Goal: Navigation & Orientation: Find specific page/section

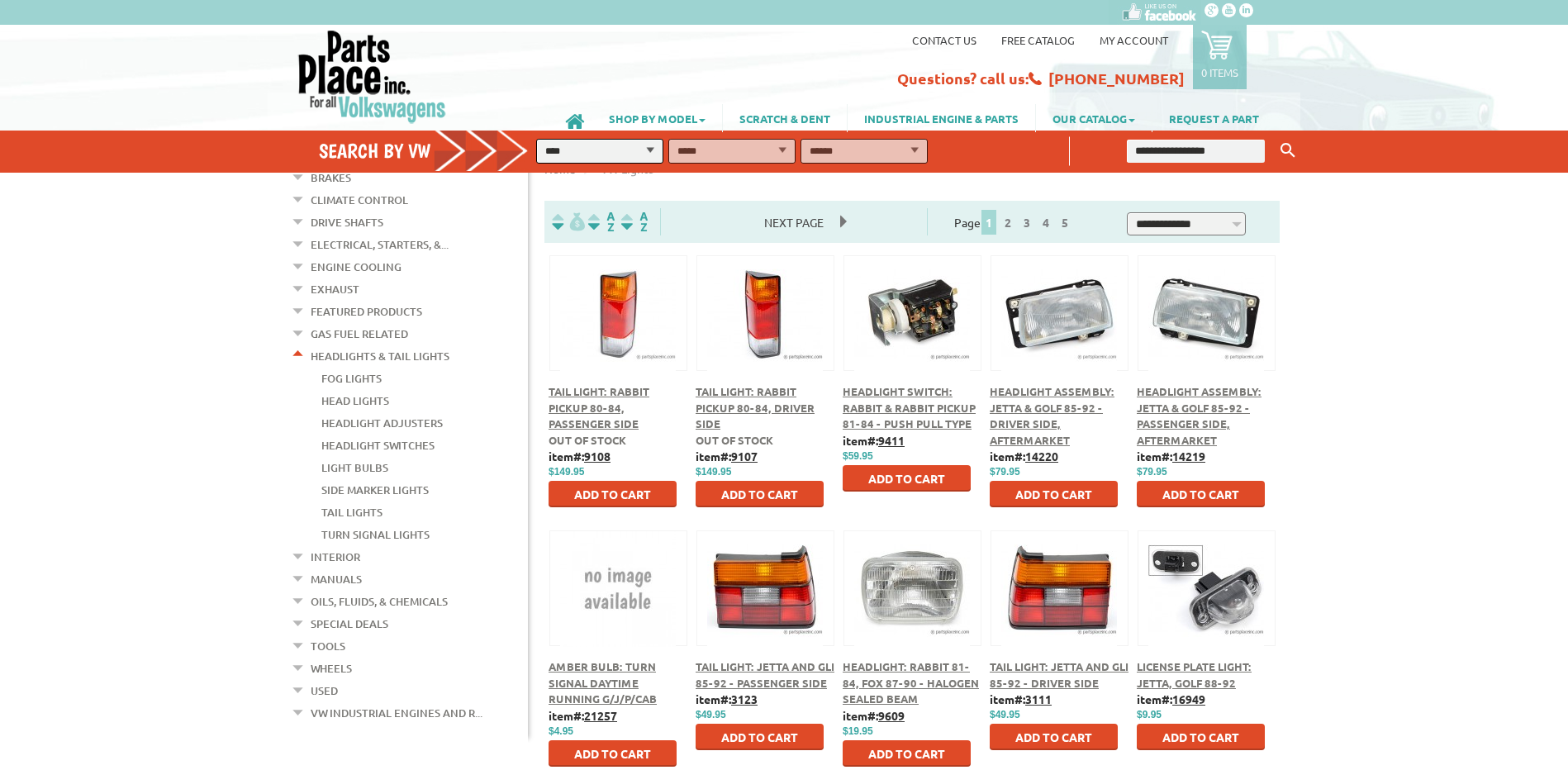
click at [321, 546] on link "Interior" at bounding box center [335, 557] width 50 height 21
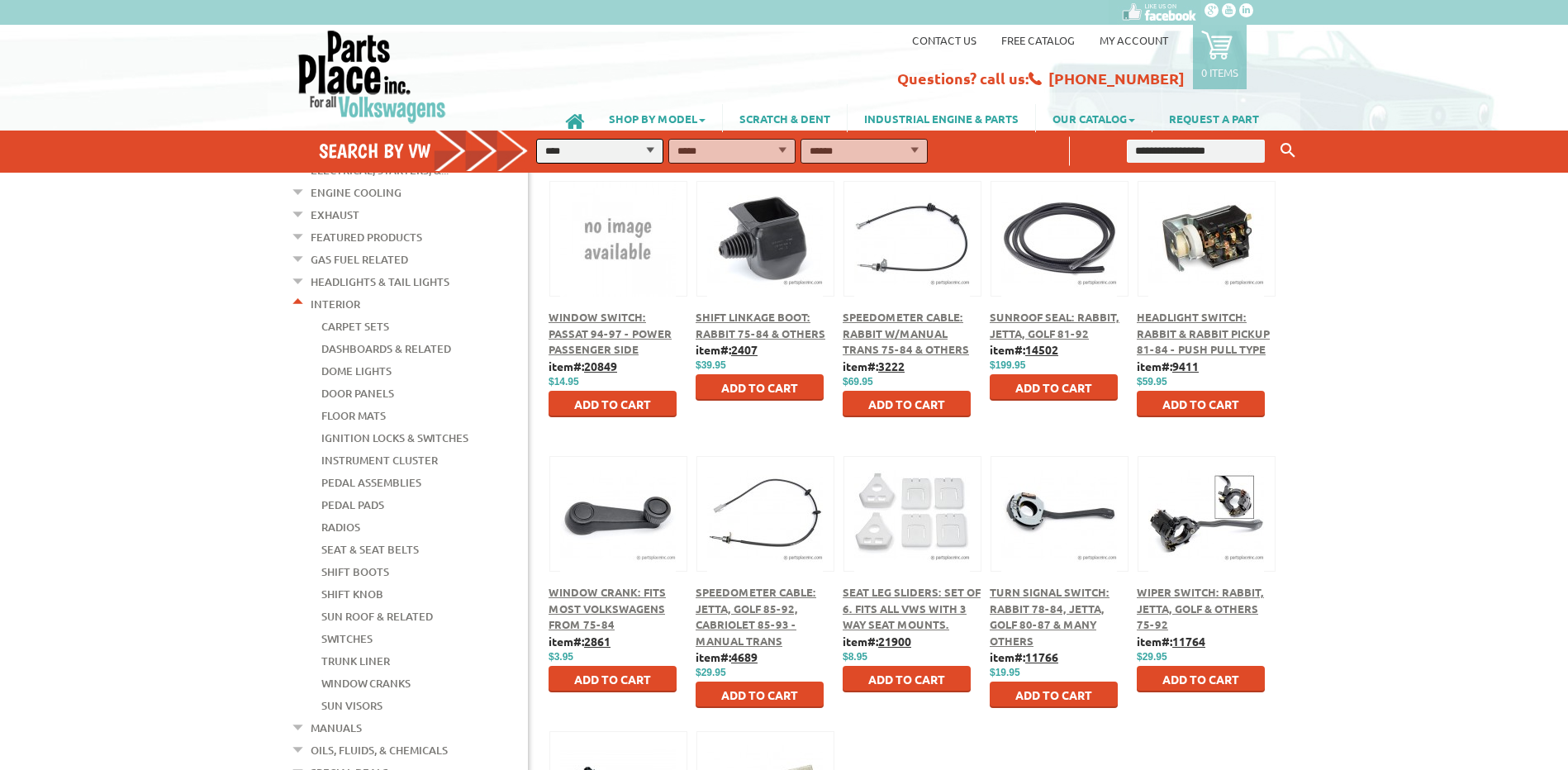
scroll to position [330, 0]
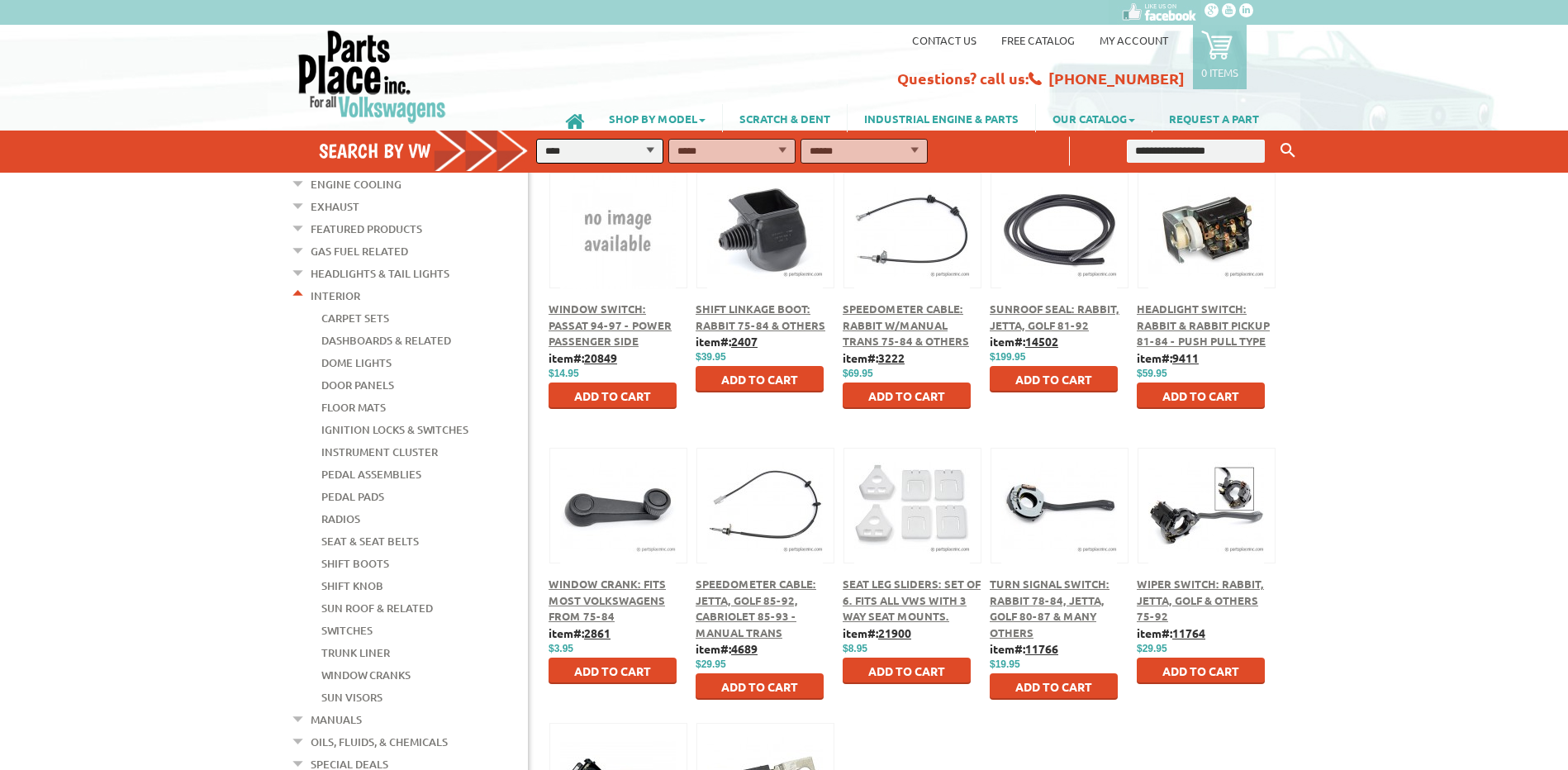
click at [356, 308] on link "Carpet Sets" at bounding box center [355, 318] width 68 height 21
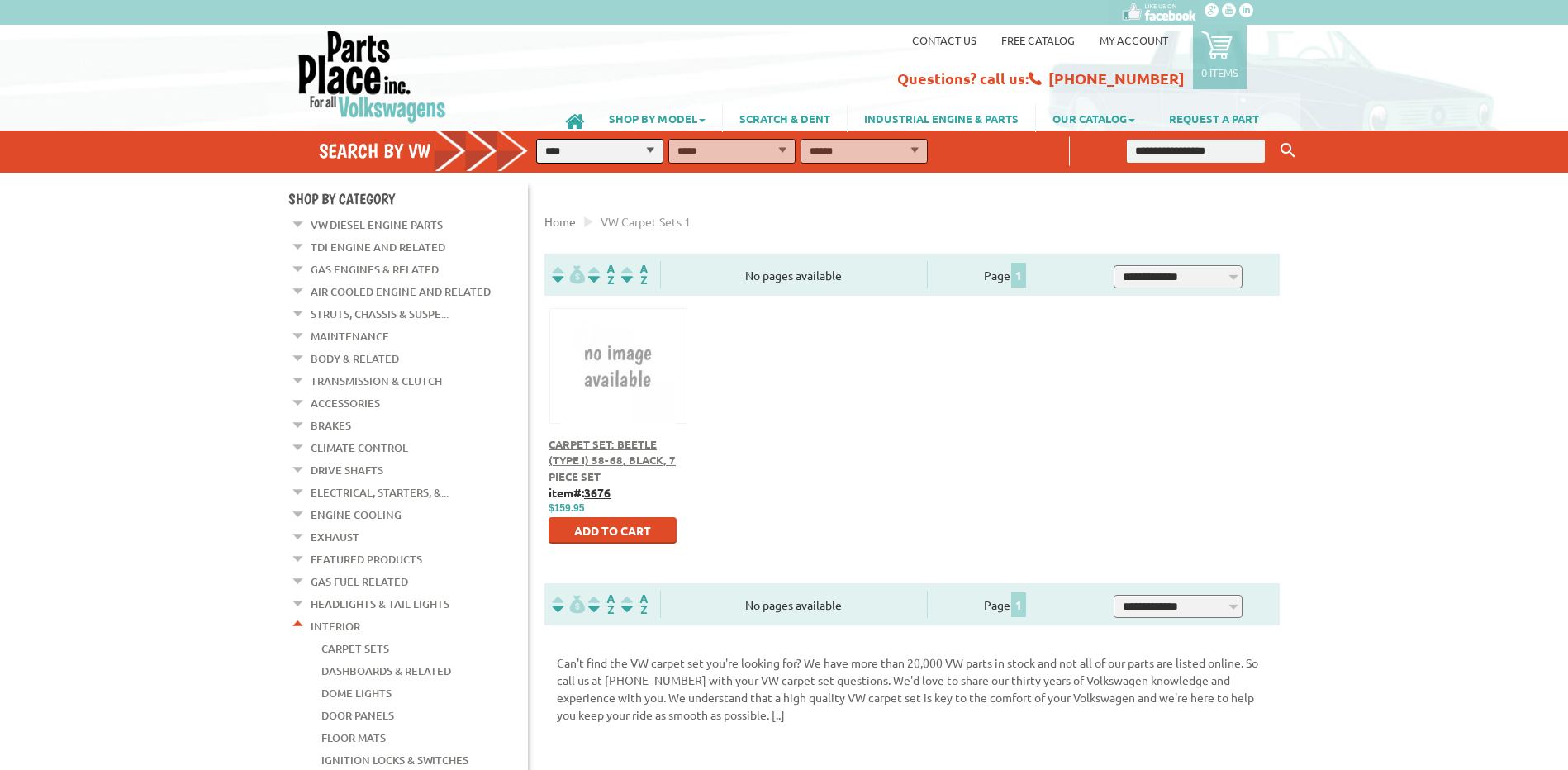
scroll to position [83, 0]
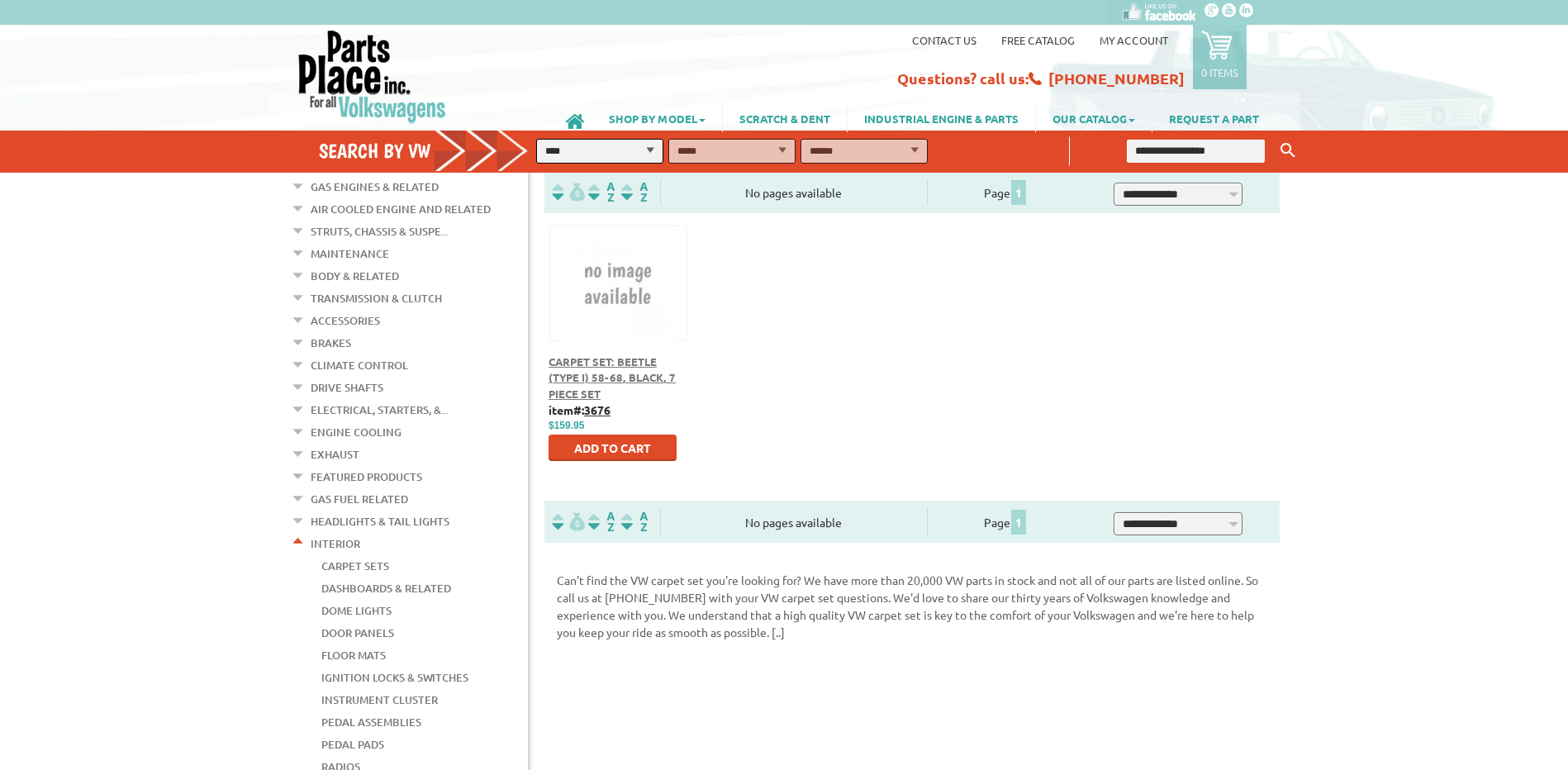
click at [347, 644] on link "Floor Mats" at bounding box center [354, 655] width 64 height 21
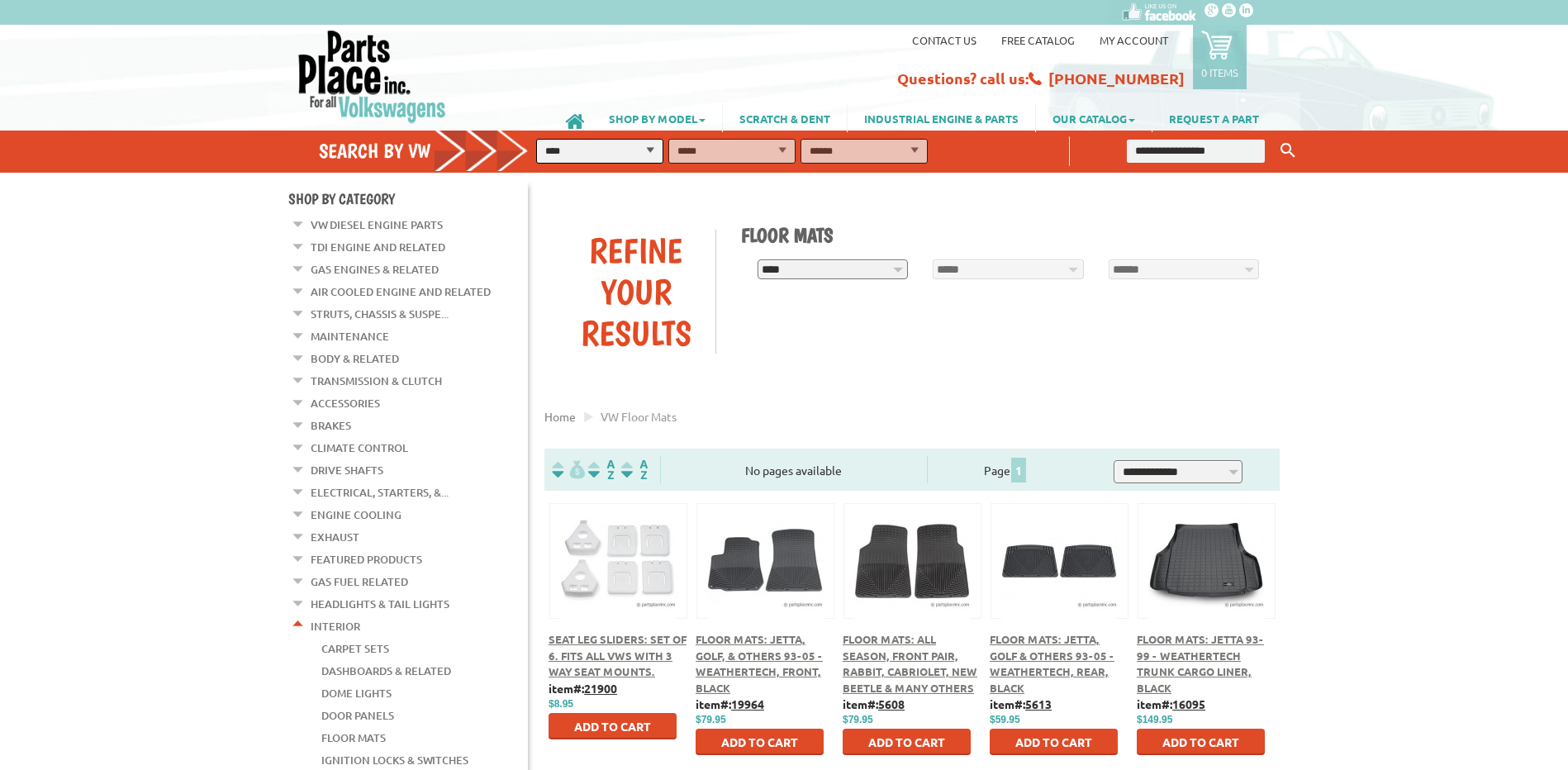
click at [321, 415] on link "Brakes" at bounding box center [331, 425] width 41 height 21
